Goal: Entertainment & Leisure: Consume media (video, audio)

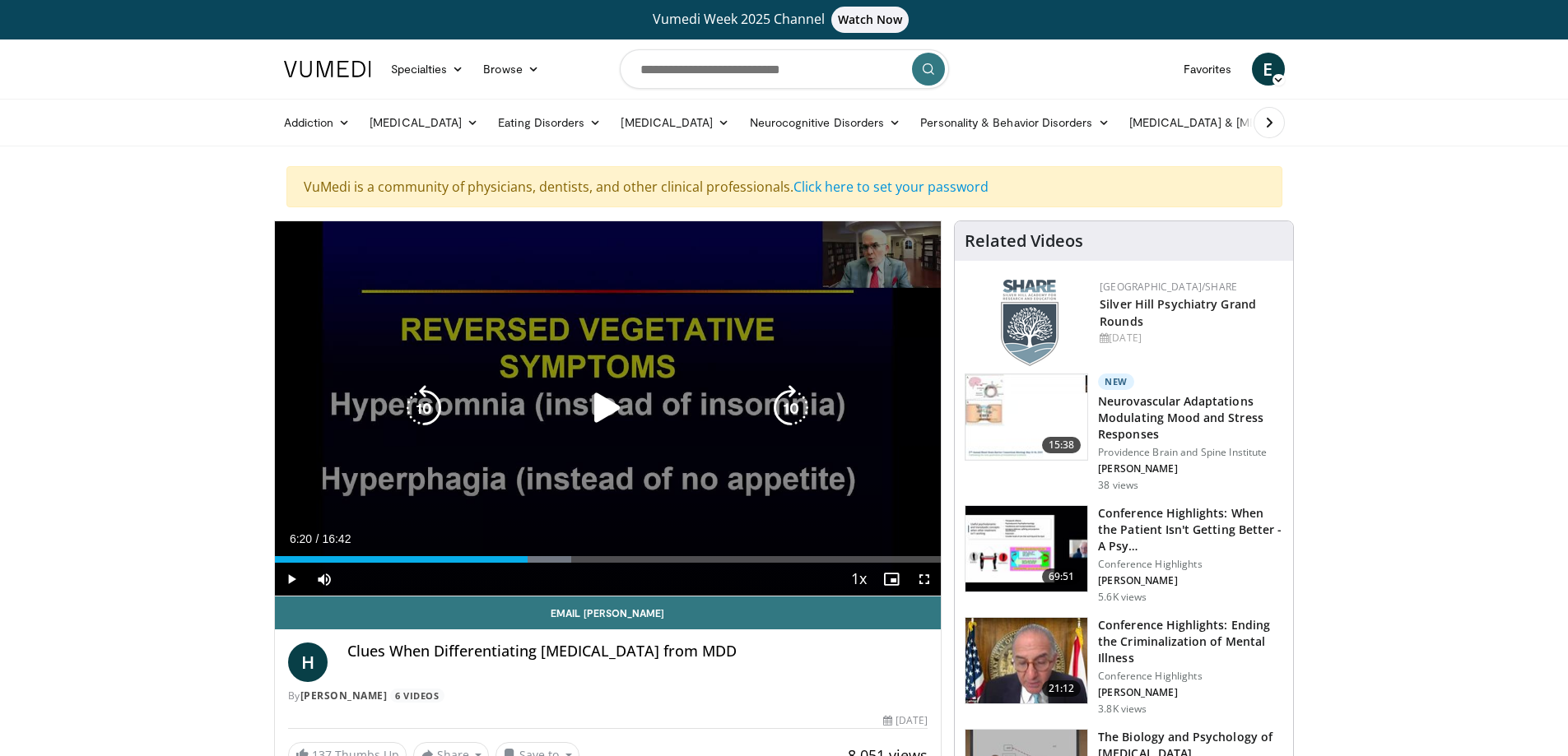
click at [595, 450] on div "10 seconds Tap to unmute" at bounding box center [608, 408] width 667 height 374
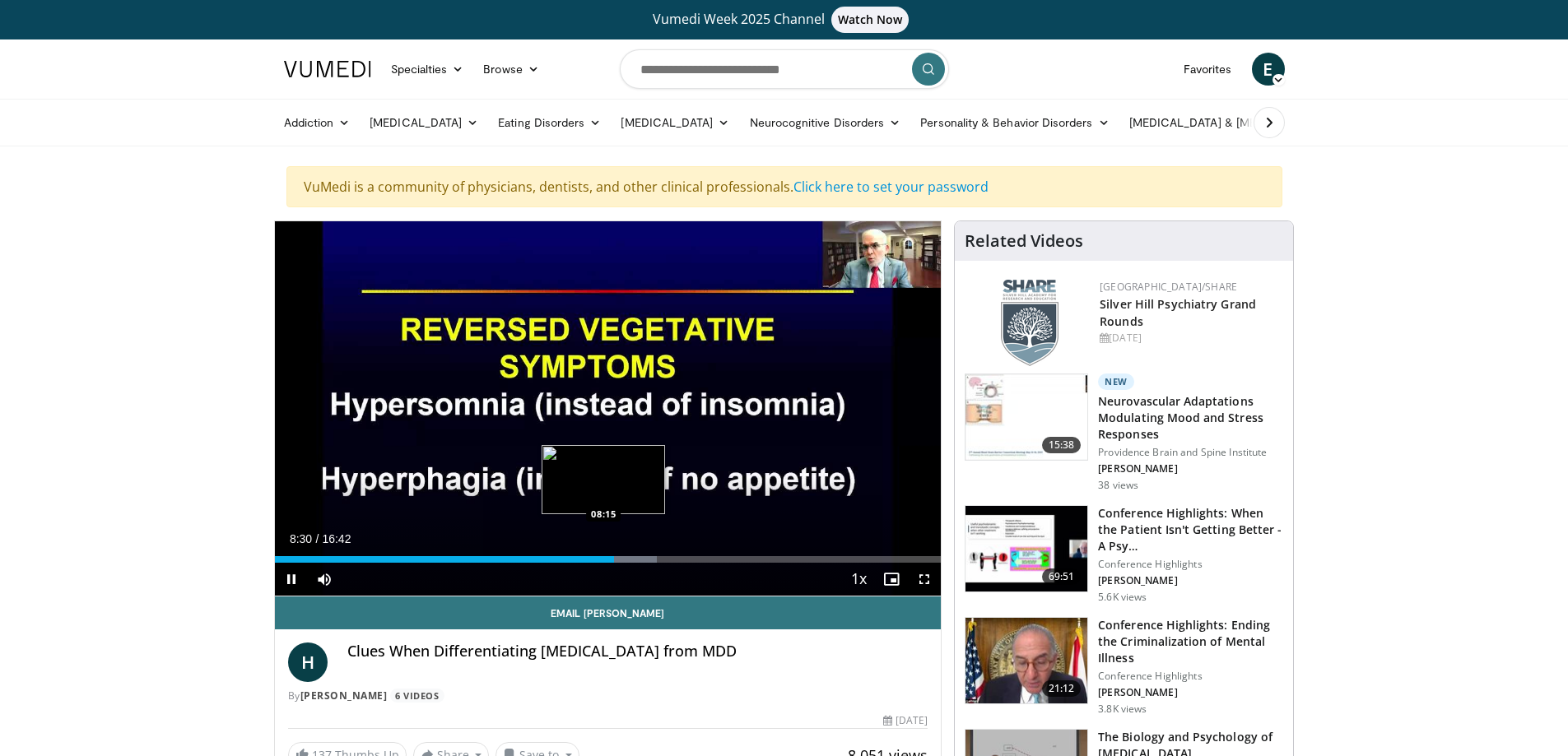
click at [602, 555] on div "Loaded : 57.38% 08:30 08:15" at bounding box center [608, 555] width 667 height 16
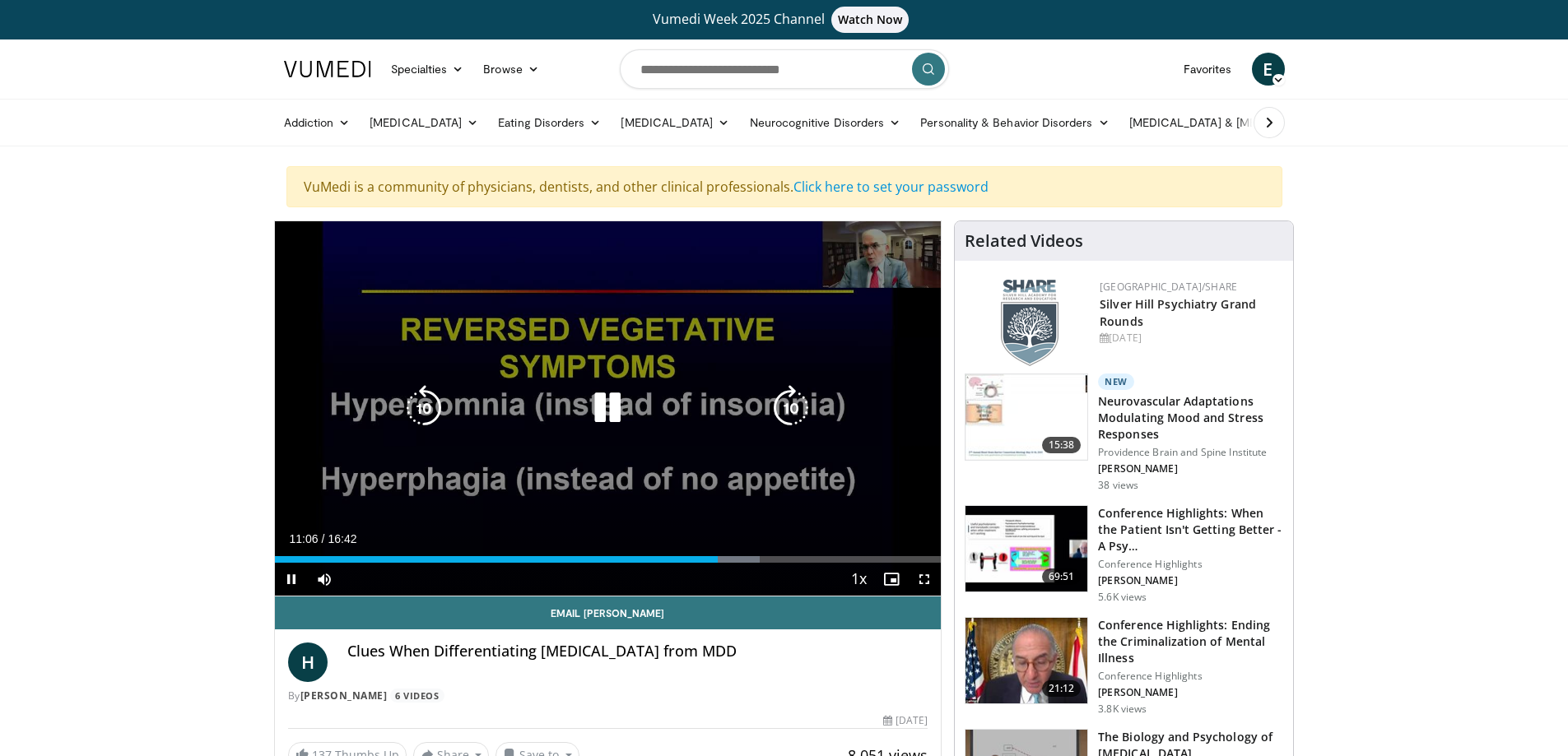
click at [444, 460] on div "10 seconds Tap to unmute" at bounding box center [608, 408] width 667 height 374
click at [438, 478] on div "10 seconds Tap to unmute" at bounding box center [608, 408] width 667 height 374
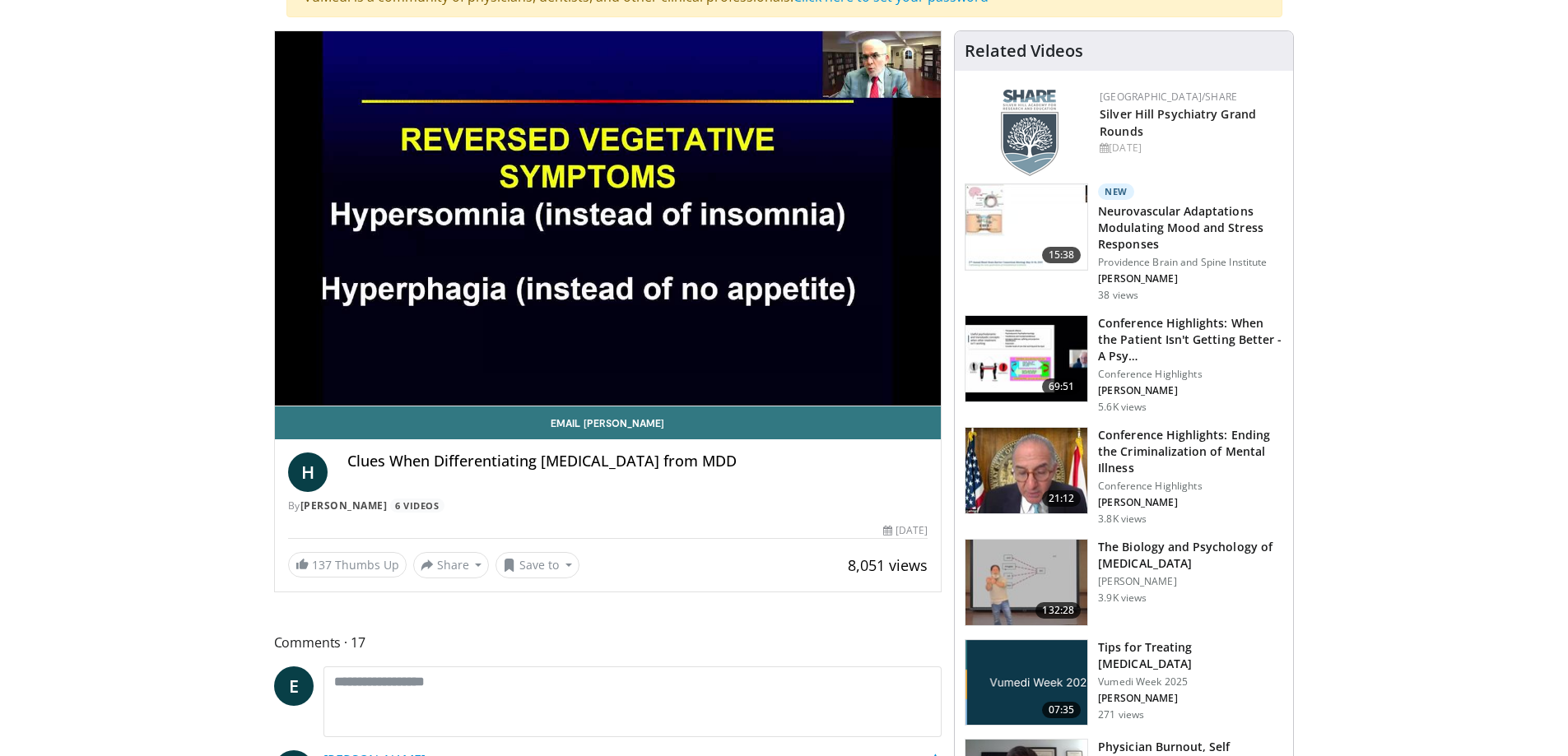
scroll to position [247, 0]
